Goal: Information Seeking & Learning: Learn about a topic

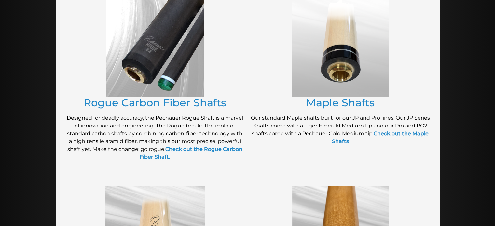
scroll to position [142, 0]
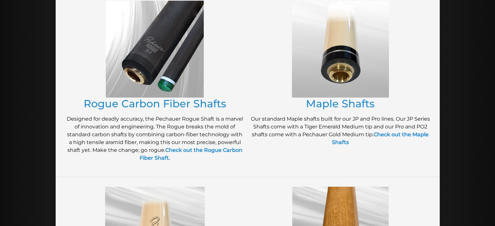
click at [160, 52] on img at bounding box center [155, 49] width 98 height 97
click at [159, 105] on link "Rogue Carbon Fiber Shafts" at bounding box center [155, 103] width 143 height 13
click at [164, 81] on img at bounding box center [155, 49] width 98 height 97
click at [161, 101] on link "Rogue Carbon Fiber Shafts" at bounding box center [155, 103] width 143 height 13
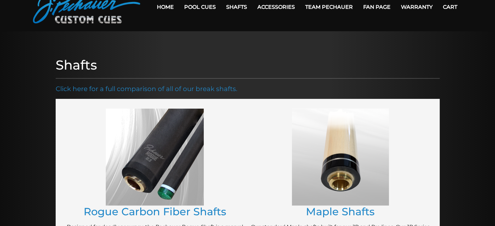
scroll to position [33, 0]
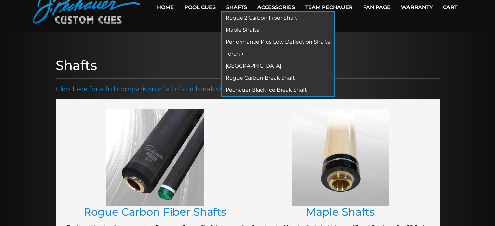
click at [236, 18] on link "Rogue 2 Carbon Fiber Shaft" at bounding box center [278, 18] width 112 height 12
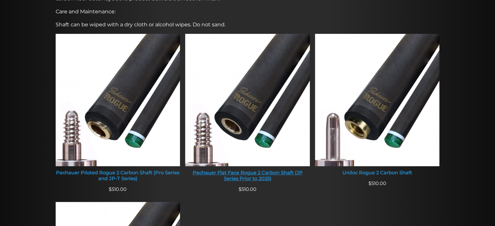
scroll to position [255, 0]
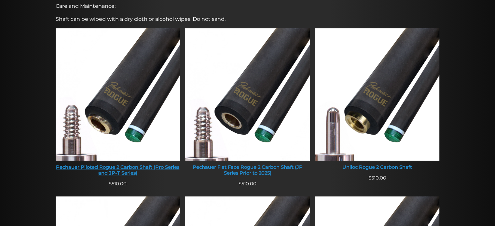
click at [133, 110] on img at bounding box center [118, 94] width 125 height 133
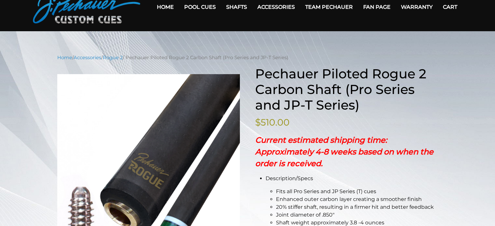
scroll to position [23, 0]
